Goal: Communication & Community: Ask a question

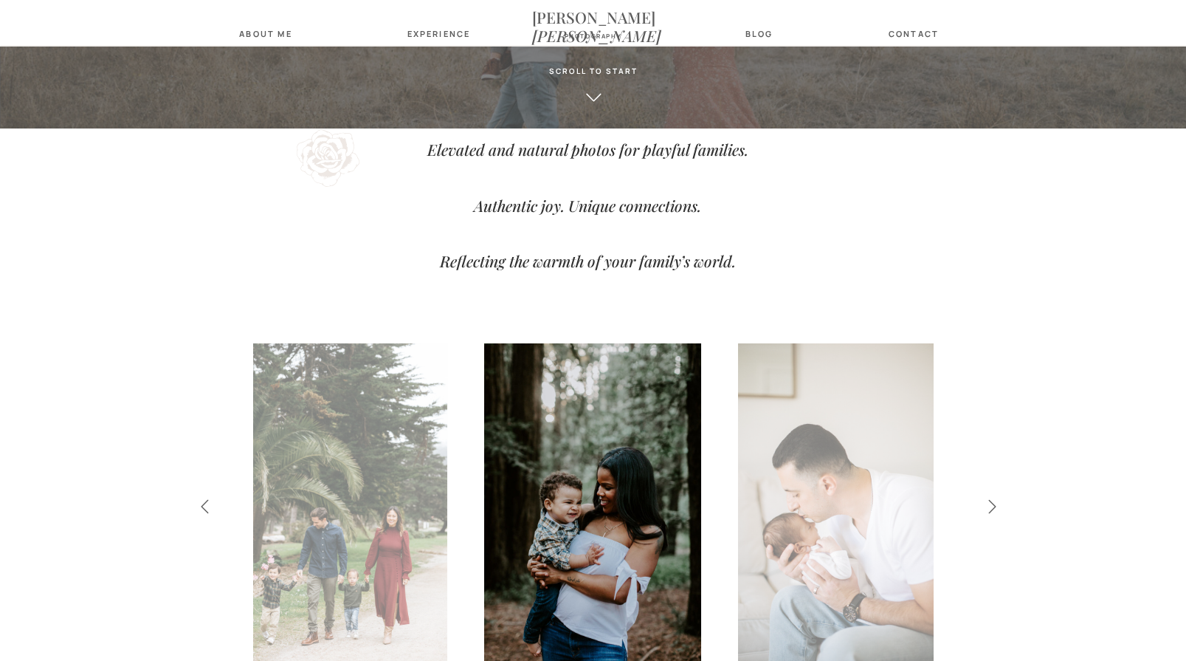
scroll to position [488, 0]
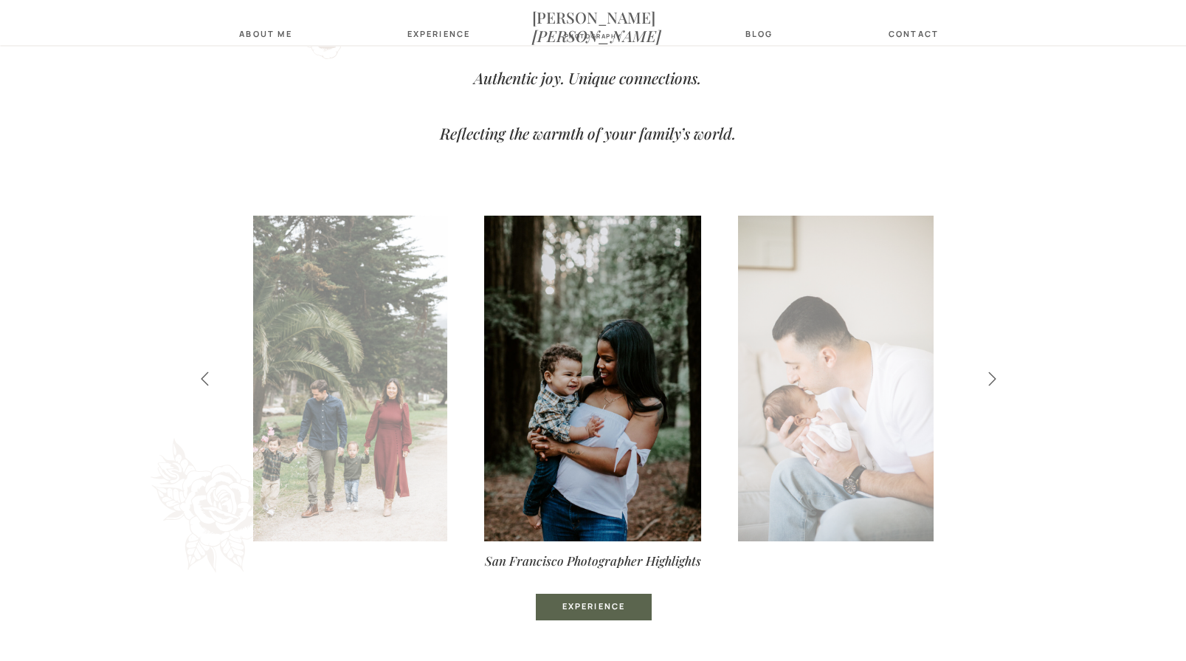
click at [985, 373] on icon at bounding box center [992, 378] width 17 height 16
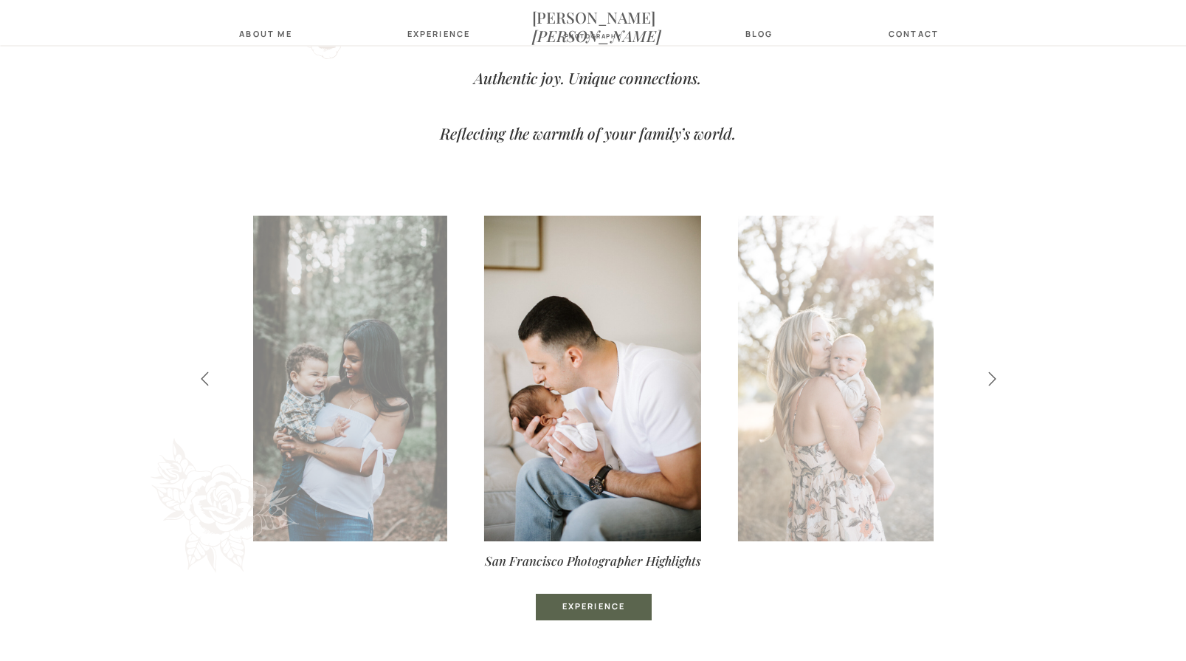
click at [985, 373] on icon at bounding box center [992, 378] width 17 height 16
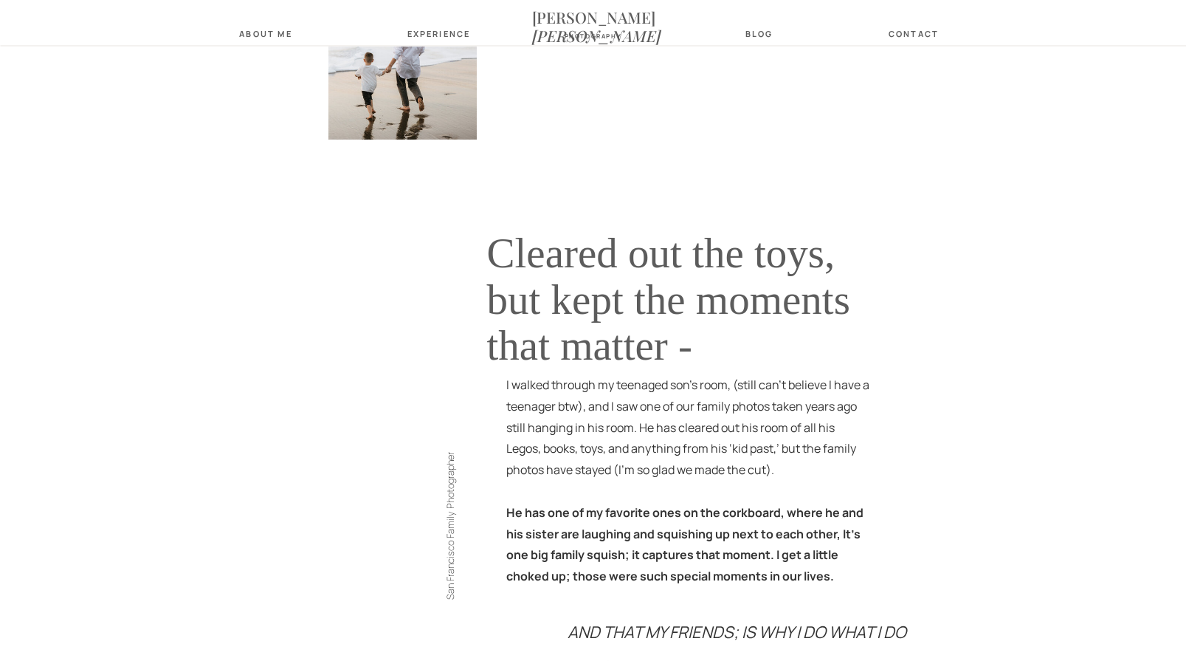
scroll to position [1555, 0]
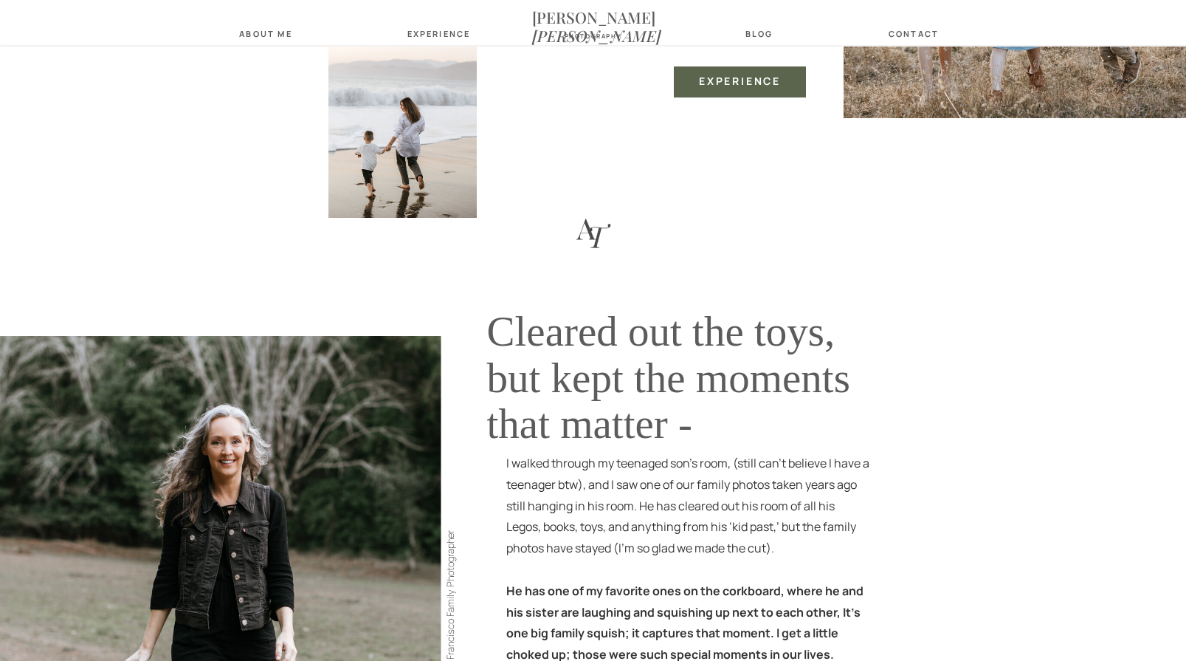
click at [917, 30] on nav "contact" at bounding box center [914, 34] width 58 height 10
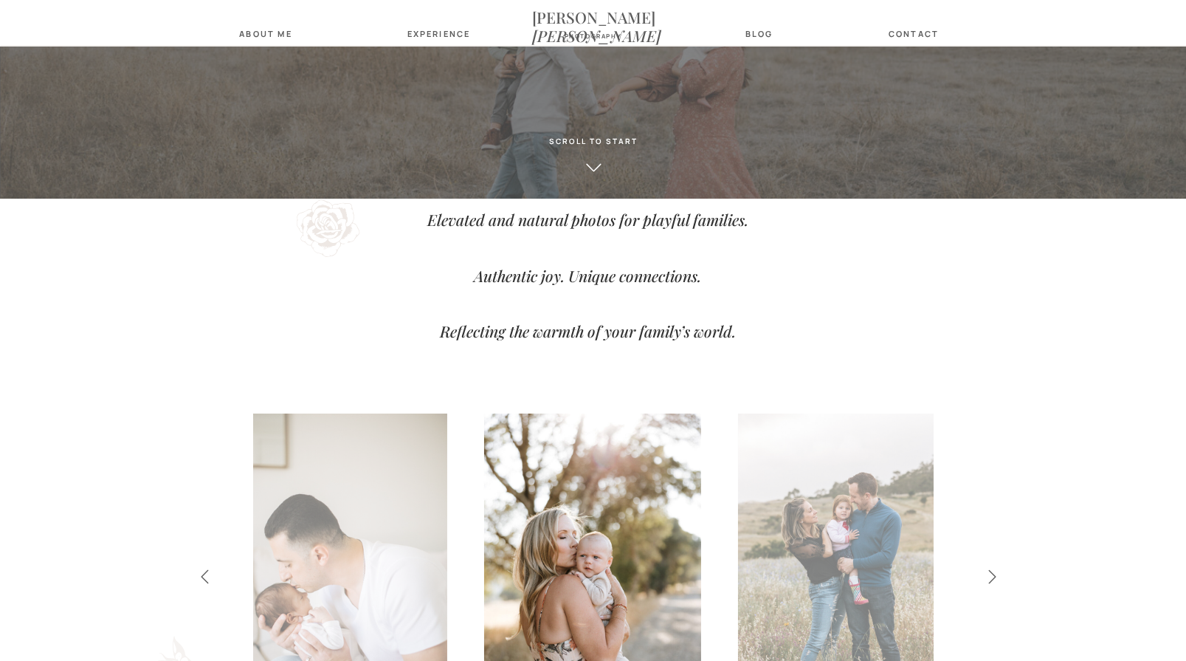
scroll to position [237, 0]
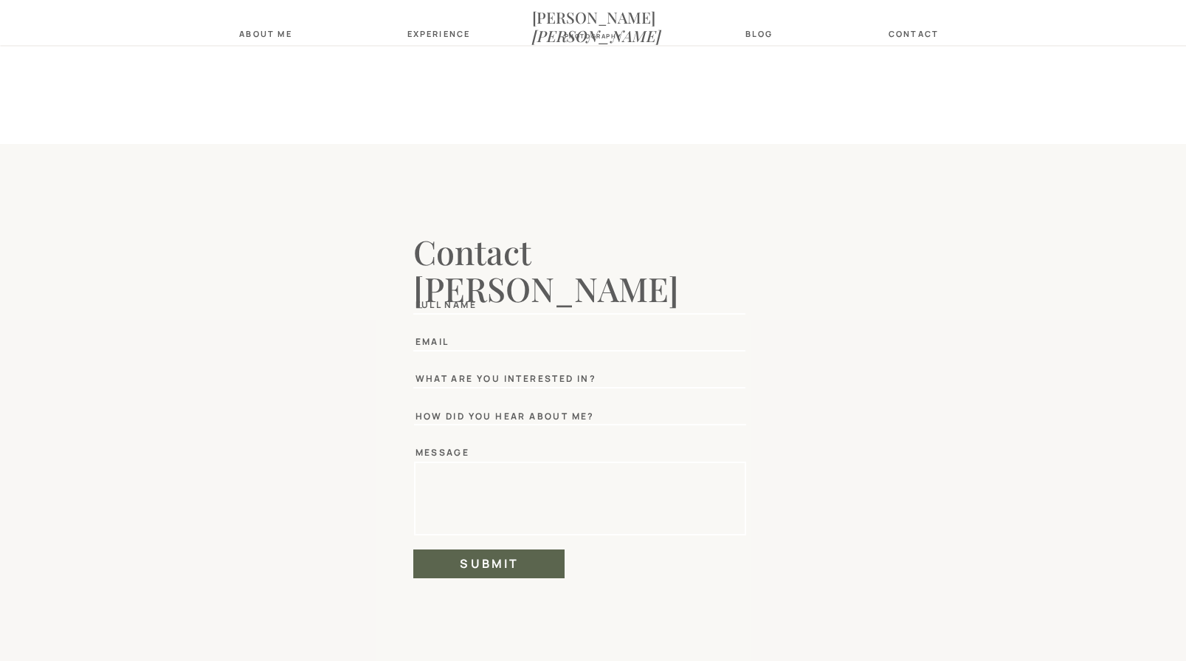
scroll to position [1059, 0]
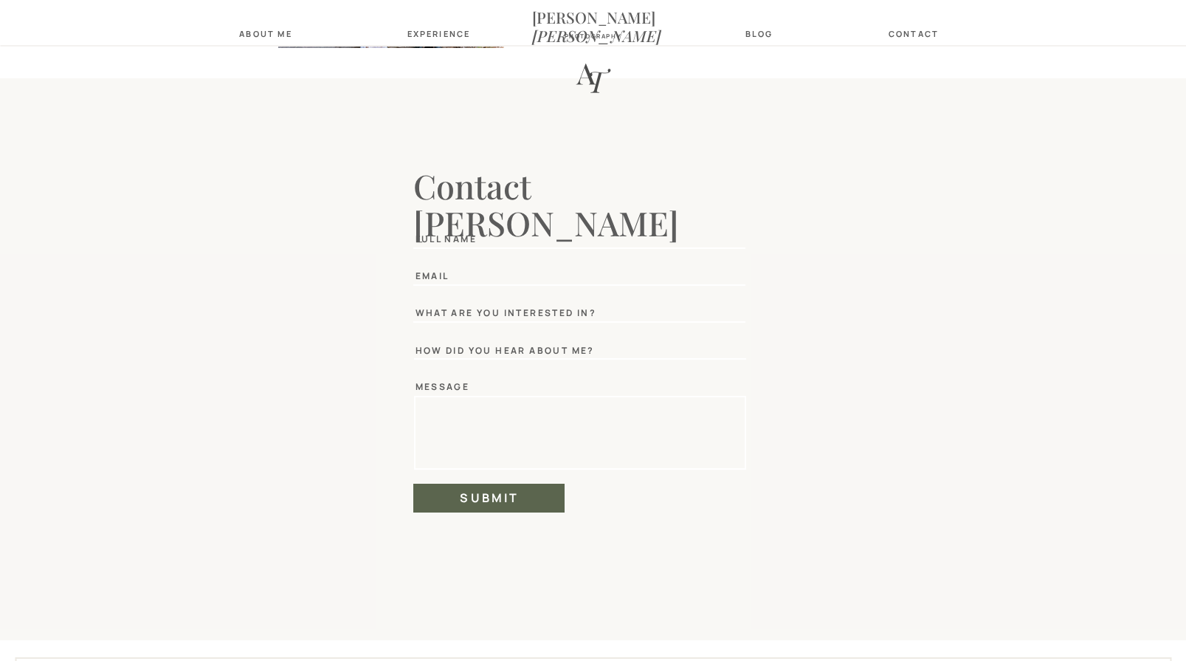
click at [467, 238] on div "Full Name" at bounding box center [459, 239] width 86 height 10
click at [493, 234] on div "Full Name" at bounding box center [459, 239] width 86 height 10
click at [477, 235] on div "Full Name" at bounding box center [459, 239] width 86 height 10
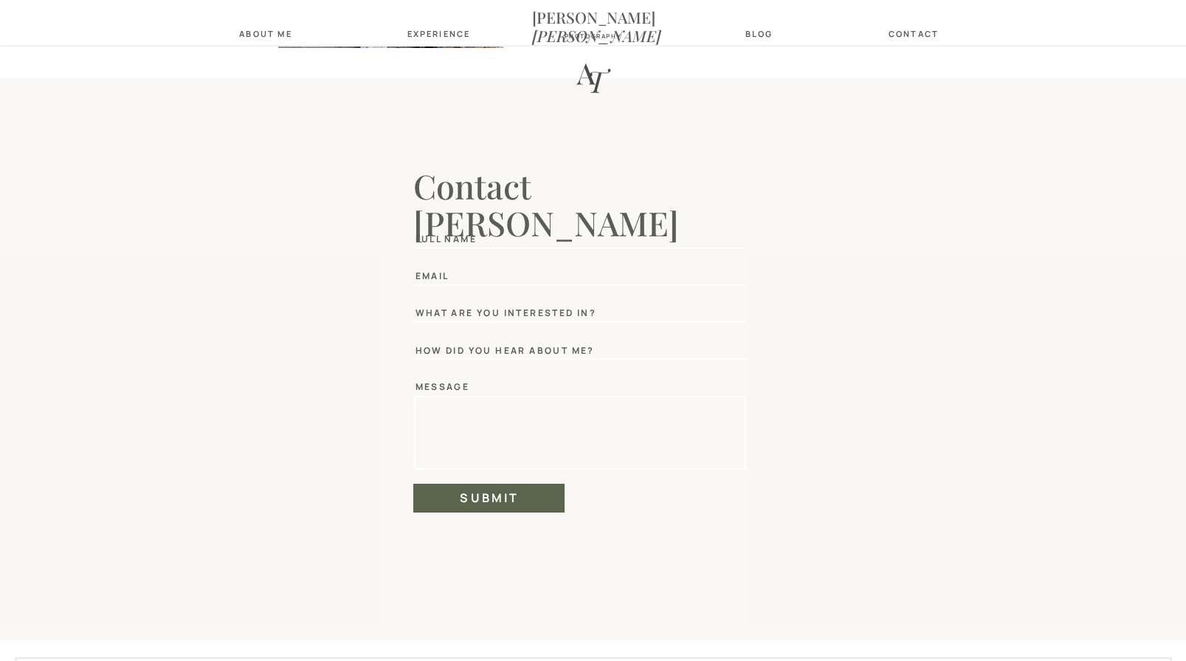
click at [455, 277] on div "Email" at bounding box center [450, 275] width 68 height 9
click at [433, 383] on div "message" at bounding box center [459, 387] width 86 height 10
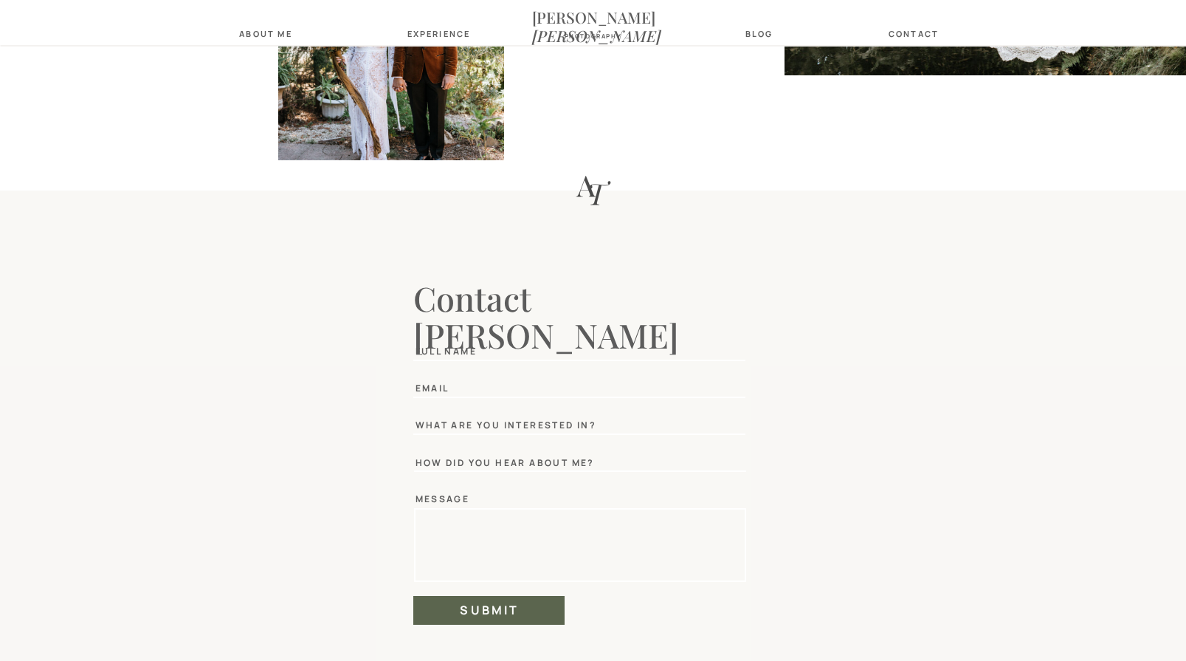
scroll to position [961, 0]
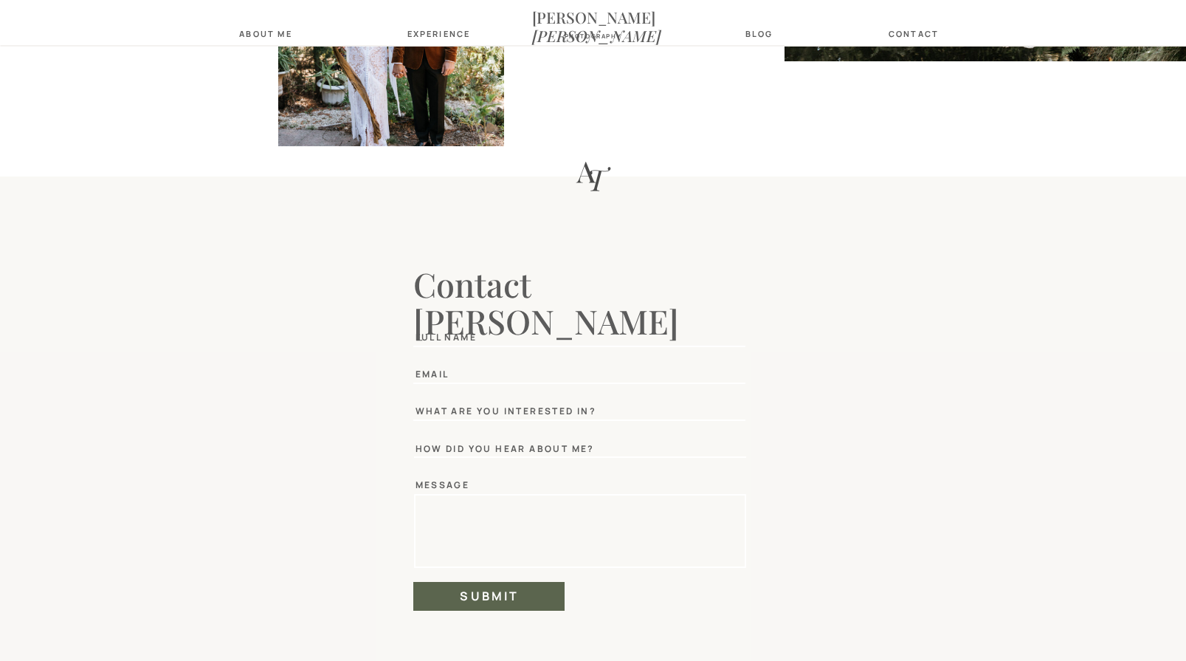
click at [450, 531] on textarea at bounding box center [582, 530] width 324 height 63
click at [458, 398] on div "now booking! contact blog about Me [PERSON_NAME] photography Experience Experie…" at bounding box center [593, 83] width 1186 height 2088
click at [455, 342] on div "Full Name" at bounding box center [459, 337] width 86 height 10
click at [462, 508] on textarea "To enrich screen reader interactions, please activate Accessibility in Grammarl…" at bounding box center [582, 530] width 324 height 63
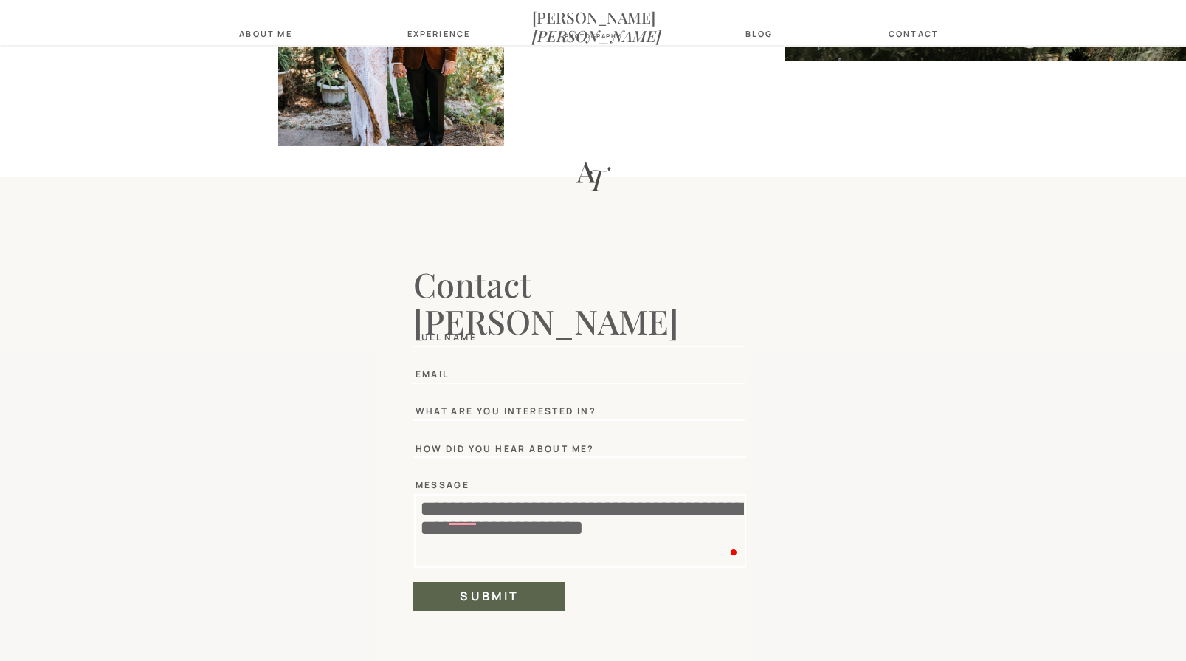
type textarea "**********"
click at [468, 594] on h2 "submit" at bounding box center [490, 595] width 118 height 13
click at [526, 341] on textarea at bounding box center [618, 332] width 256 height 24
type textarea "**********"
click at [500, 373] on textarea at bounding box center [601, 368] width 286 height 24
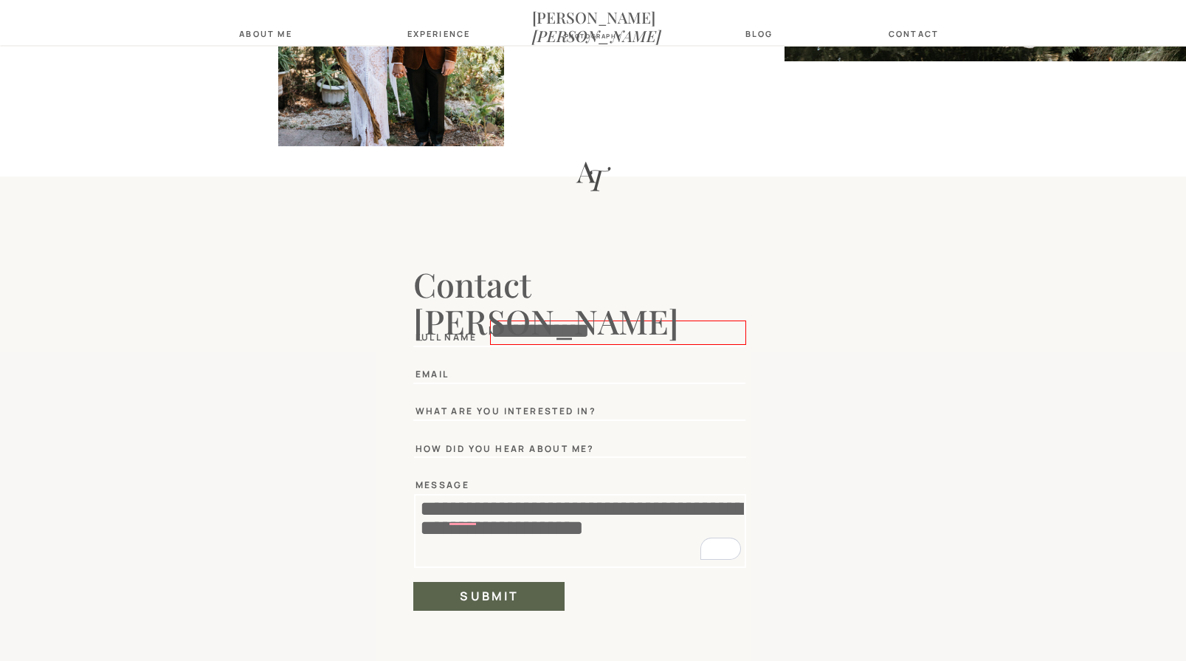
click at [500, 373] on textarea at bounding box center [601, 368] width 286 height 24
click at [497, 606] on div at bounding box center [488, 596] width 151 height 29
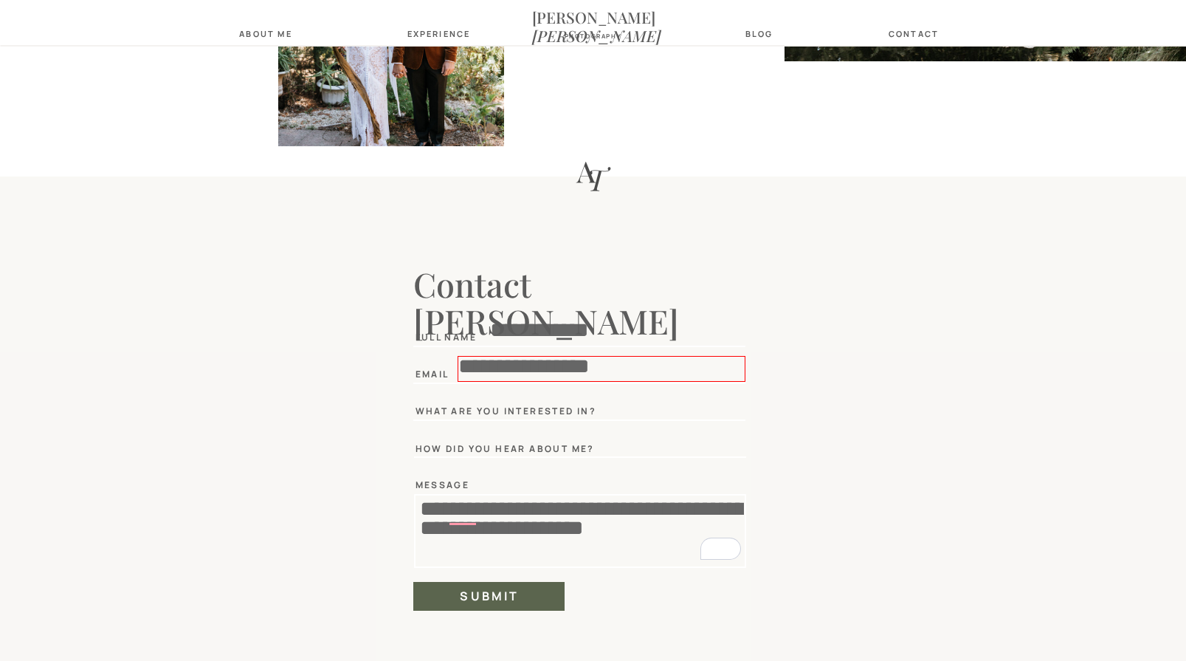
type textarea "**********"
click at [525, 415] on div "what are you interested in?" at bounding box center [508, 411] width 184 height 10
click at [512, 598] on h2 "submit" at bounding box center [490, 595] width 118 height 13
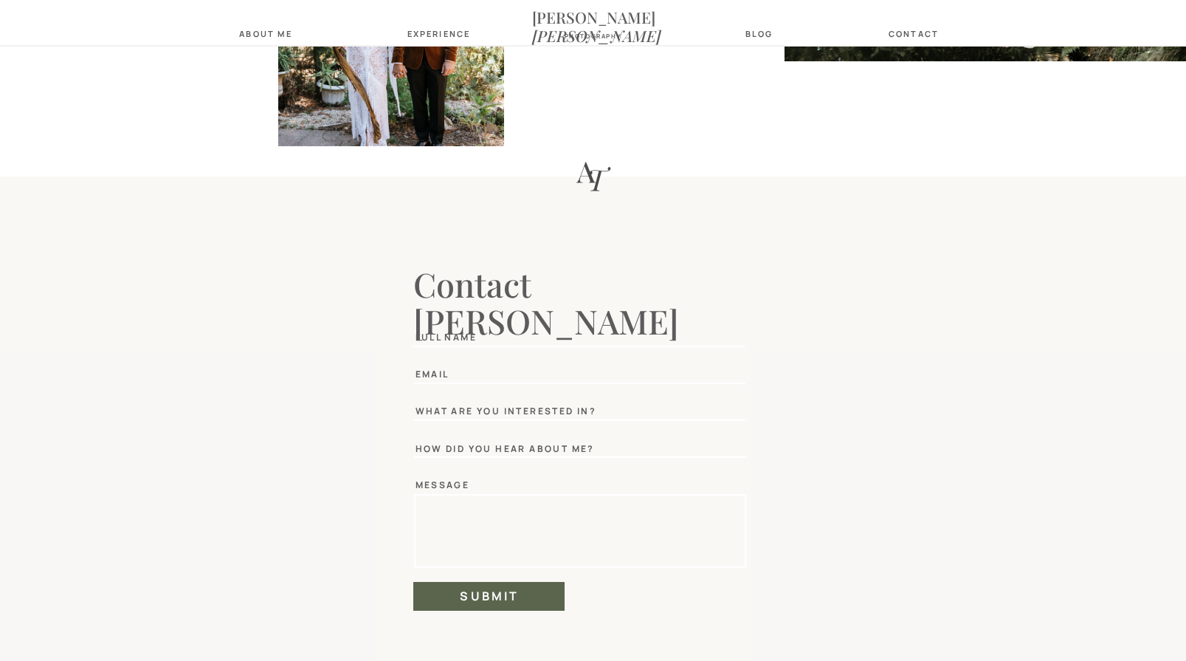
click at [562, 411] on div "what are you interested in?" at bounding box center [508, 411] width 184 height 10
